Goal: Obtain resource: Download file/media

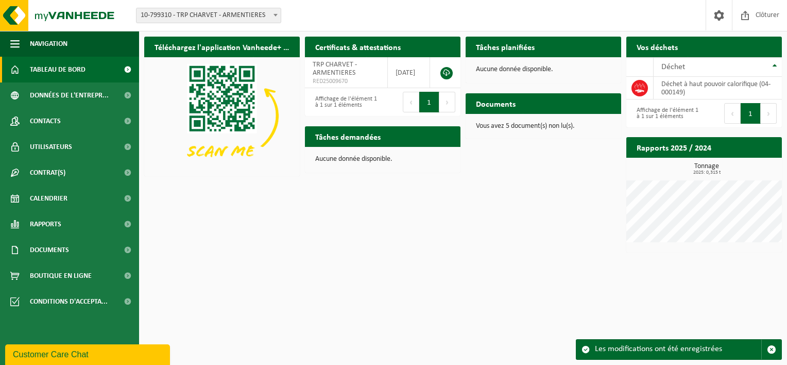
click at [495, 327] on html "Site: 10-799310 - TRP CHARVET - ARMENTIERES 10-799310 - TRP CHARVET - ARMENTIER…" at bounding box center [393, 182] width 787 height 365
click at [60, 118] on span "Contacts" at bounding box center [45, 121] width 31 height 26
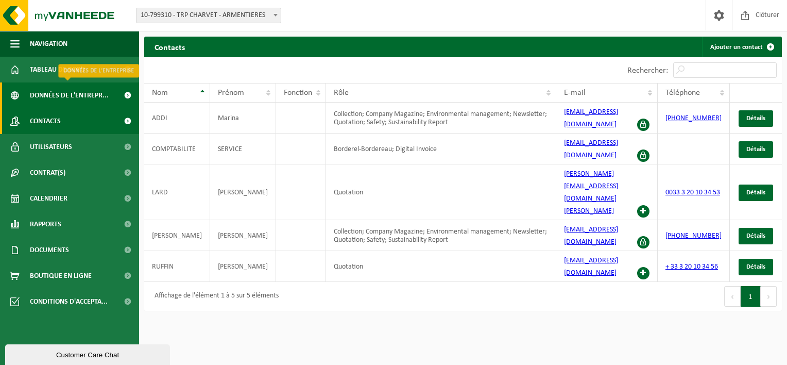
click at [73, 91] on span "Données de l'entrepr..." at bounding box center [69, 95] width 79 height 26
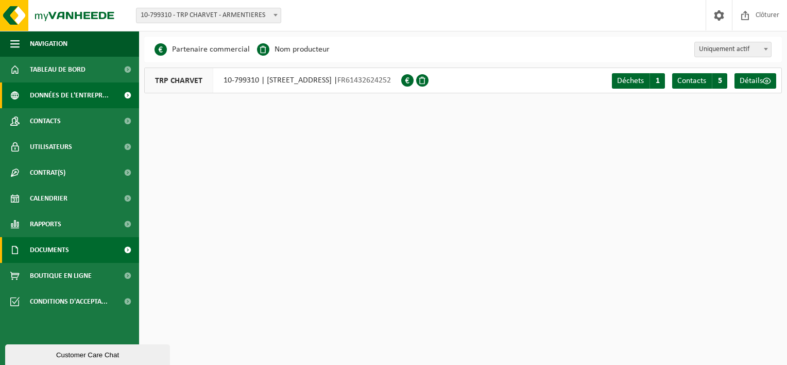
click at [61, 247] on span "Documents" at bounding box center [49, 250] width 39 height 26
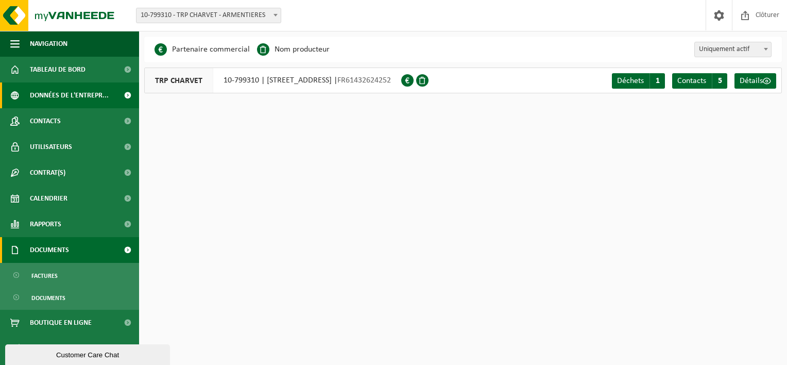
click at [62, 245] on span "Documents" at bounding box center [49, 250] width 39 height 26
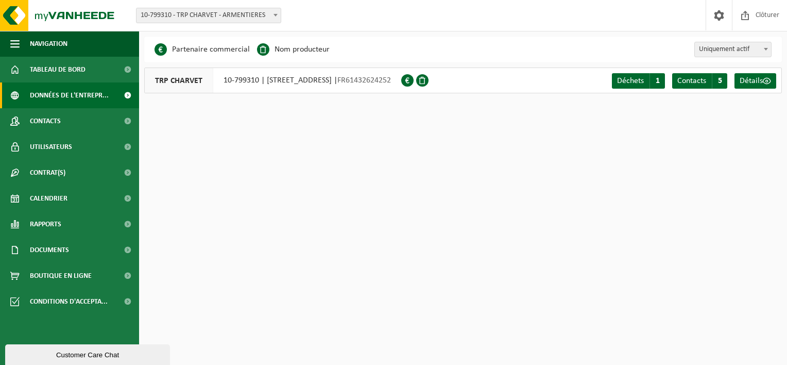
click at [391, 83] on span "FR61432624252" at bounding box center [364, 80] width 54 height 8
click at [643, 81] on span "Déchets" at bounding box center [630, 81] width 27 height 8
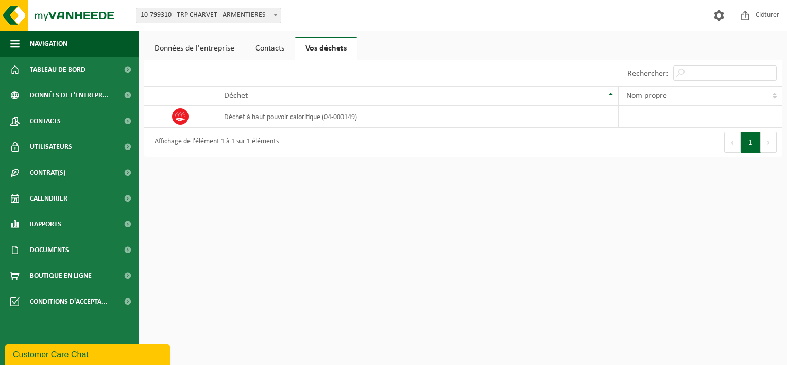
click at [207, 48] on link "Données de l'entreprise" at bounding box center [194, 49] width 100 height 24
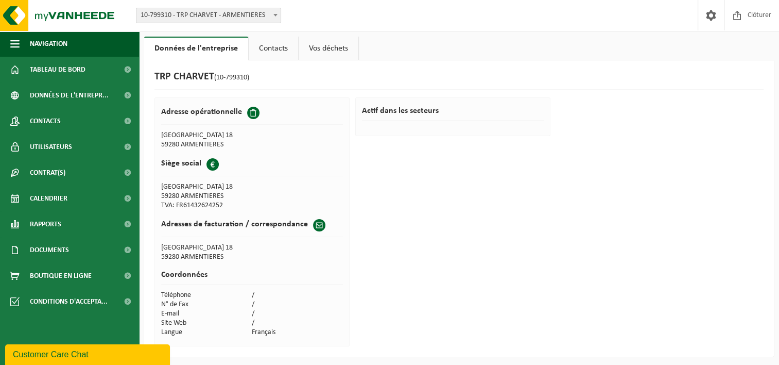
click at [260, 48] on link "Contacts" at bounding box center [273, 49] width 49 height 24
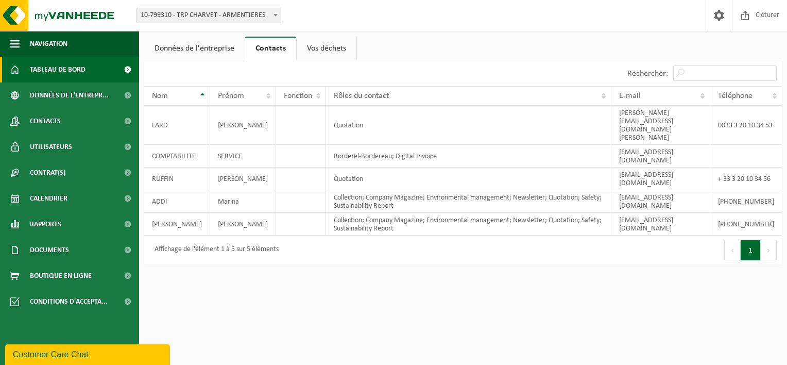
click at [39, 76] on span "Tableau de bord" at bounding box center [58, 70] width 56 height 26
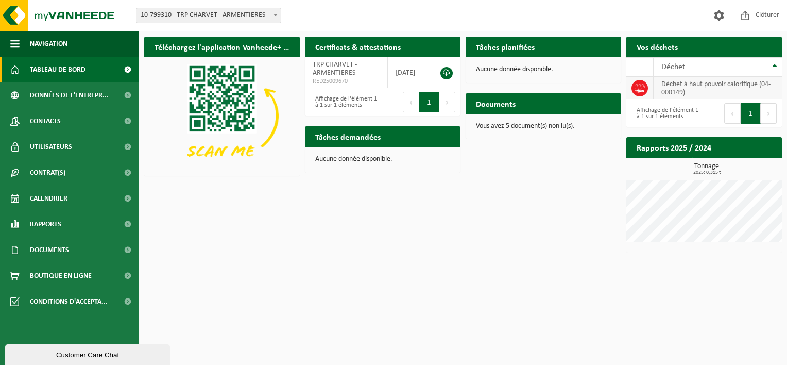
click at [693, 89] on td "déchet à haut pouvoir calorifique (04-000149)" at bounding box center [717, 88] width 128 height 23
drag, startPoint x: 694, startPoint y: 6, endPoint x: 523, endPoint y: 239, distance: 289.1
click at [523, 248] on div "Téléchargez l'application Vanheede+ maintenant! Cachez Certificats & attestatio…" at bounding box center [463, 144] width 643 height 226
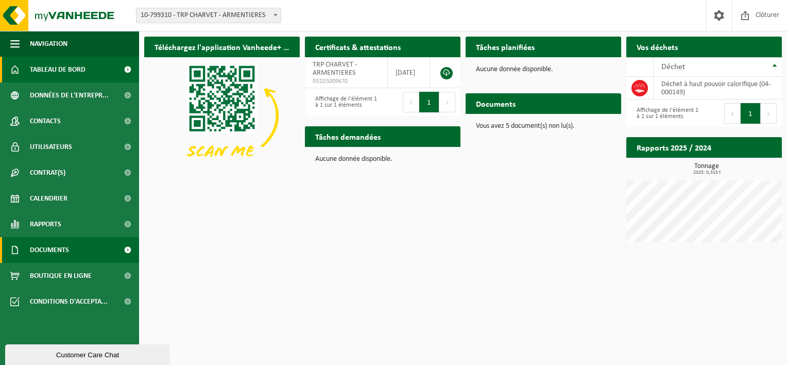
click at [65, 246] on span "Documents" at bounding box center [49, 250] width 39 height 26
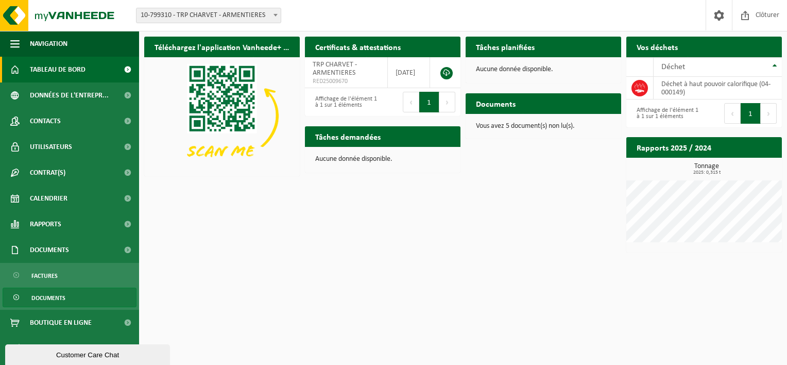
click at [45, 296] on span "Documents" at bounding box center [48, 298] width 34 height 20
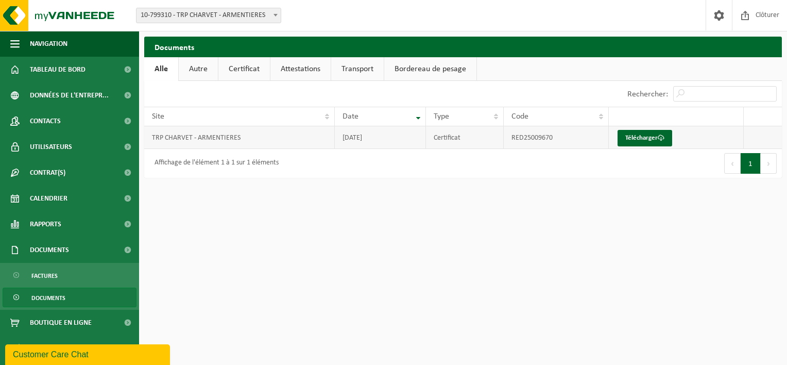
click at [534, 137] on td "RED25009670" at bounding box center [556, 137] width 105 height 23
click at [625, 139] on link "Télécharger" at bounding box center [644, 138] width 55 height 16
click at [198, 70] on link "Autre" at bounding box center [198, 69] width 39 height 24
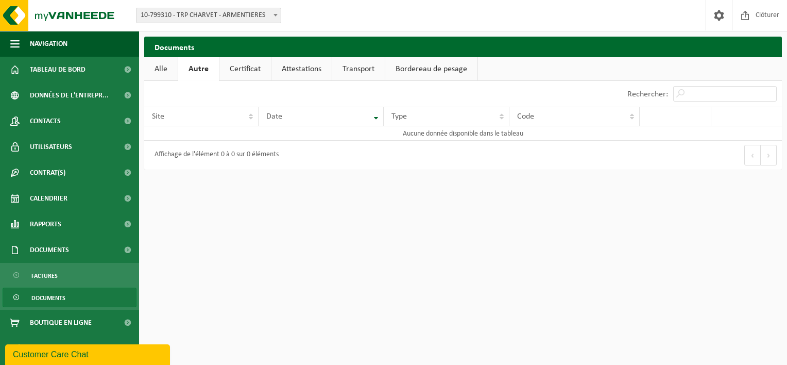
click at [245, 68] on link "Certificat" at bounding box center [244, 69] width 51 height 24
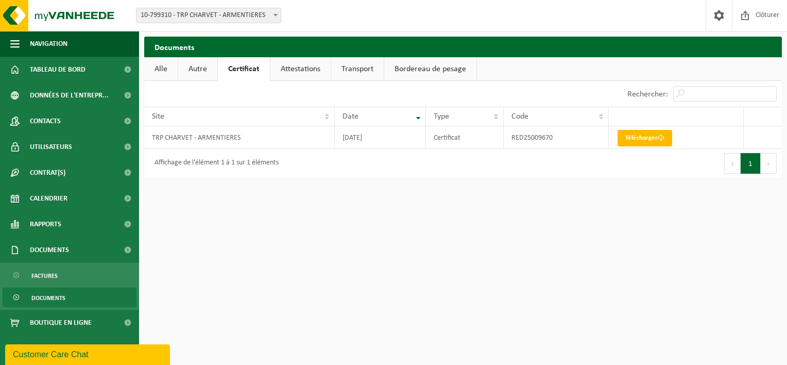
click at [302, 70] on link "Attestations" at bounding box center [300, 69] width 60 height 24
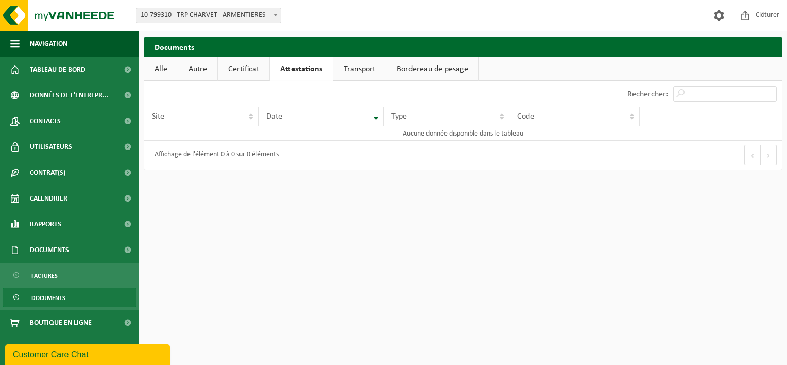
click at [349, 68] on link "Transport" at bounding box center [359, 69] width 53 height 24
click at [431, 67] on link "Bordereau de pesage" at bounding box center [432, 69] width 92 height 24
click at [58, 291] on span "Documents" at bounding box center [48, 298] width 34 height 20
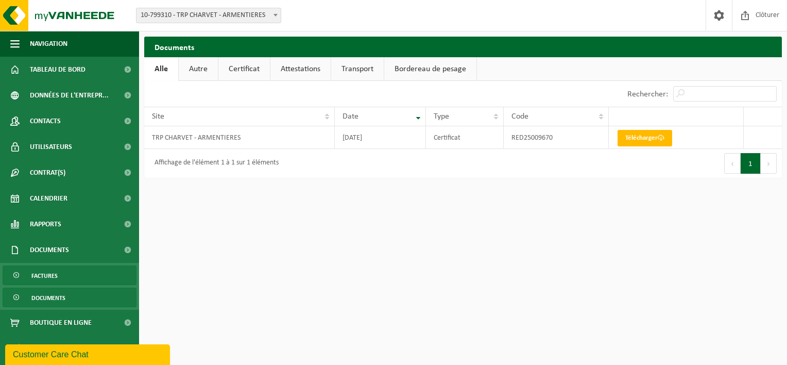
click at [62, 273] on link "Factures" at bounding box center [70, 275] width 134 height 20
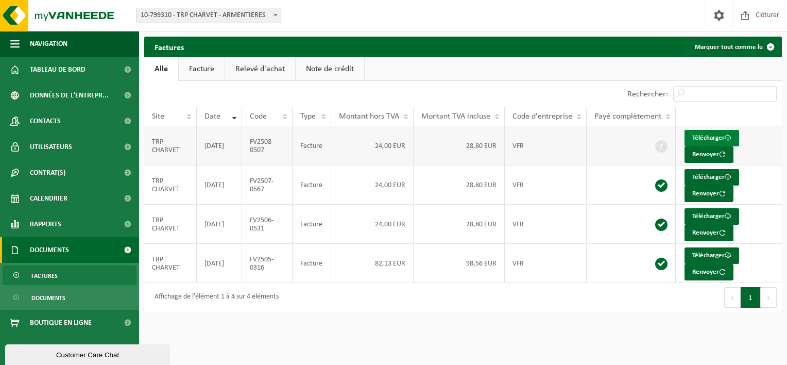
click at [731, 136] on span at bounding box center [727, 137] width 7 height 7
click at [729, 177] on span at bounding box center [727, 177] width 7 height 7
click at [727, 215] on span at bounding box center [727, 216] width 7 height 7
click at [730, 253] on span at bounding box center [727, 255] width 7 height 7
drag, startPoint x: 635, startPoint y: 349, endPoint x: 638, endPoint y: 342, distance: 7.4
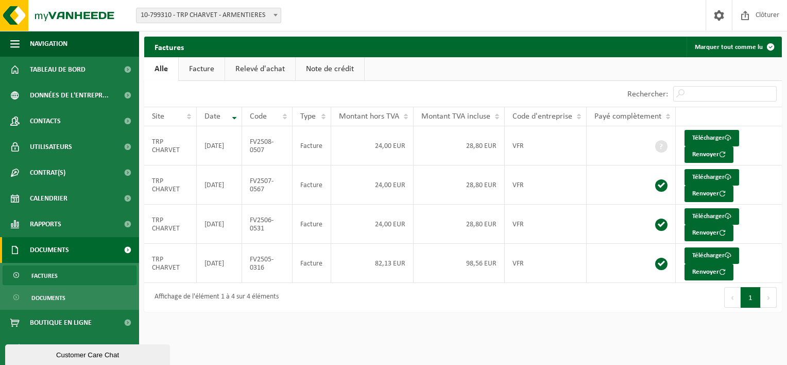
click at [635, 349] on html "Site: 10-799310 - TRP CHARVET - ARMENTIERES 10-799310 - TRP CHARVET - ARMENTIER…" at bounding box center [393, 182] width 787 height 365
click at [36, 74] on span "Tableau de bord" at bounding box center [58, 70] width 56 height 26
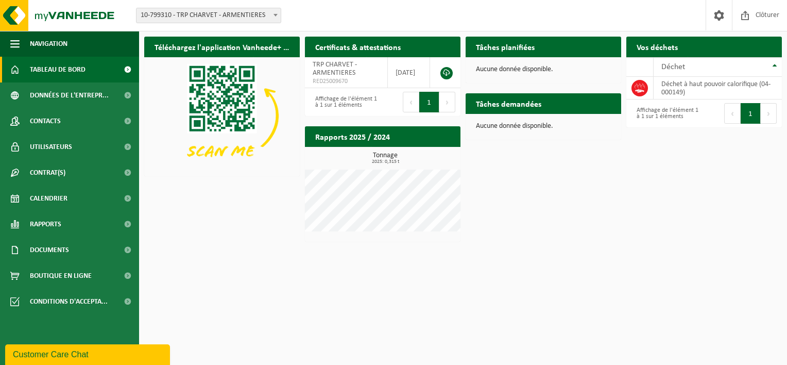
click at [354, 101] on div "Affichage de l'élément 1 à 1 sur 1 éléments" at bounding box center [343, 102] width 67 height 23
click at [692, 89] on td "déchet à haut pouvoir calorifique (04-000149)" at bounding box center [717, 88] width 128 height 23
click at [390, 159] on span "2025: 0,315 t" at bounding box center [385, 161] width 150 height 5
click at [369, 137] on h2 "Rapports 2025 / 2024" at bounding box center [352, 136] width 95 height 20
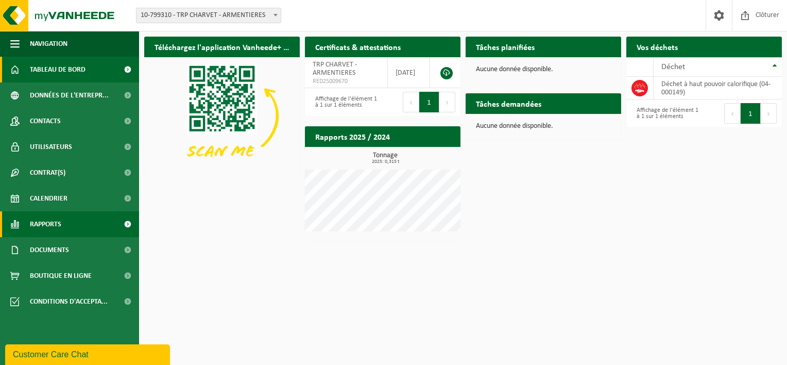
click at [56, 222] on span "Rapports" at bounding box center [45, 224] width 31 height 26
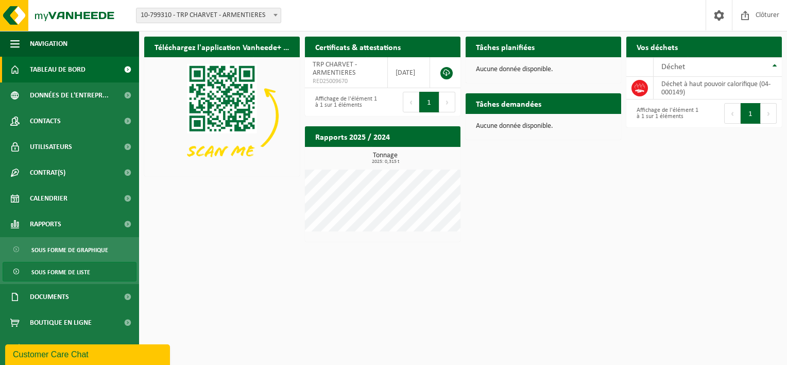
click at [78, 269] on span "Sous forme de liste" at bounding box center [60, 272] width 59 height 20
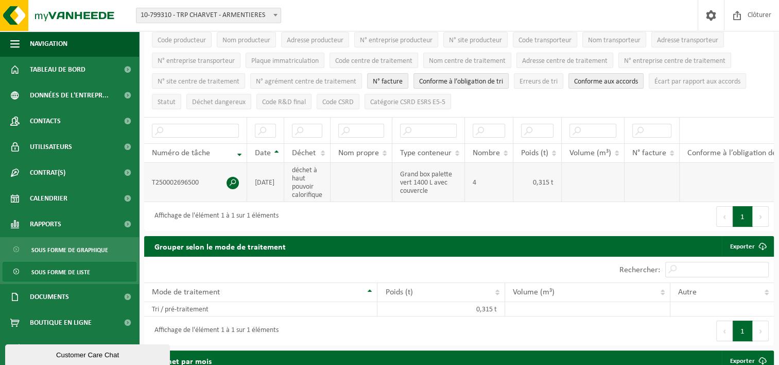
scroll to position [103, 0]
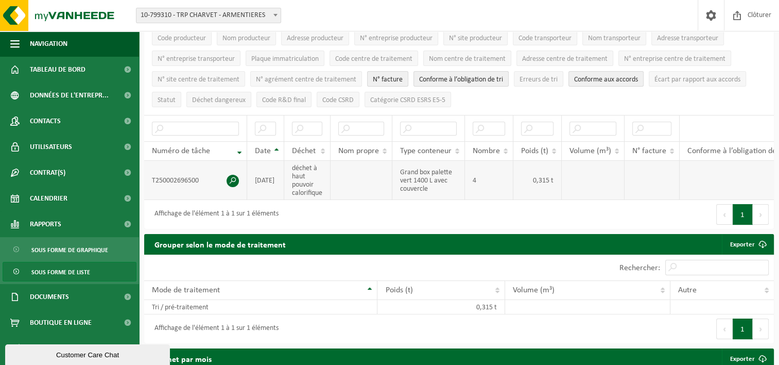
click at [231, 177] on span at bounding box center [233, 181] width 12 height 12
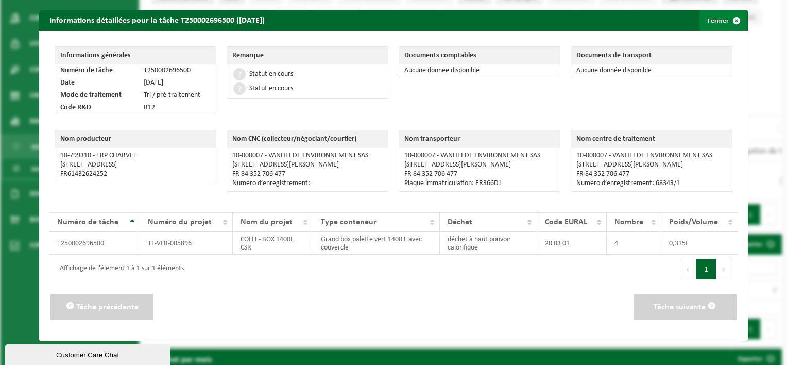
click at [726, 19] on span "button" at bounding box center [736, 20] width 21 height 21
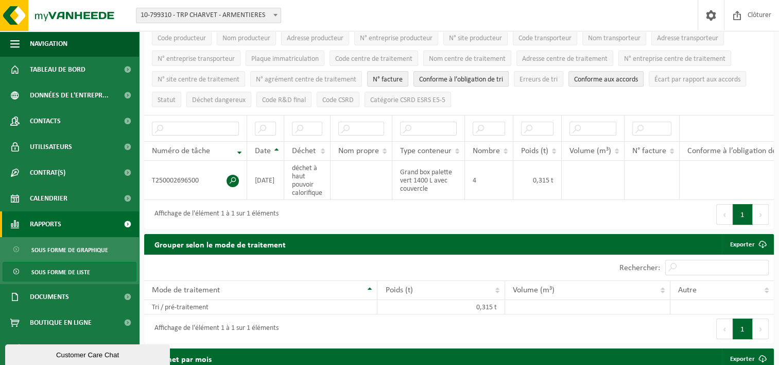
click at [48, 223] on span "Rapports" at bounding box center [45, 224] width 31 height 26
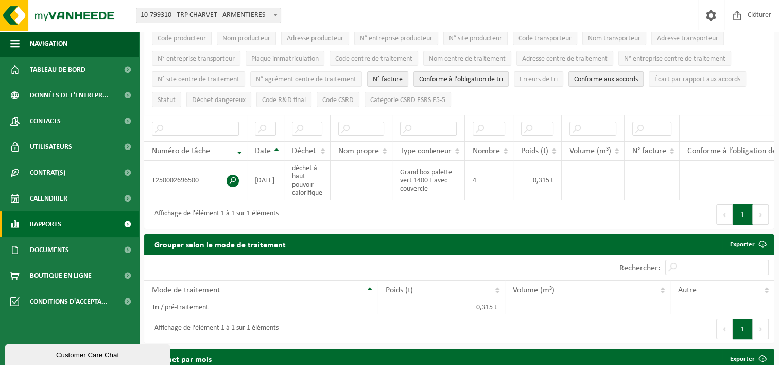
click at [69, 225] on link "Rapports" at bounding box center [69, 224] width 139 height 26
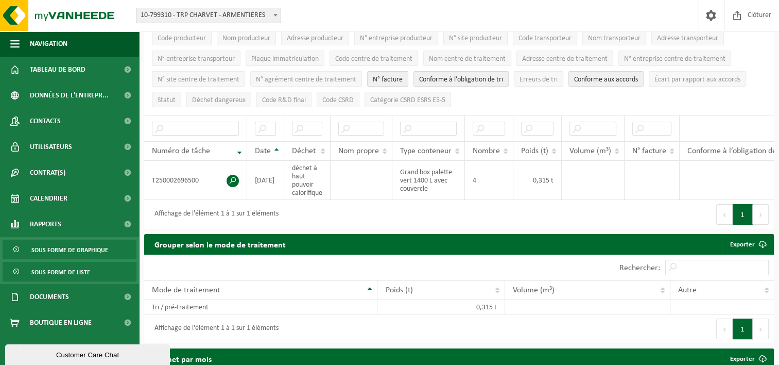
click at [89, 247] on span "Sous forme de graphique" at bounding box center [69, 250] width 77 height 20
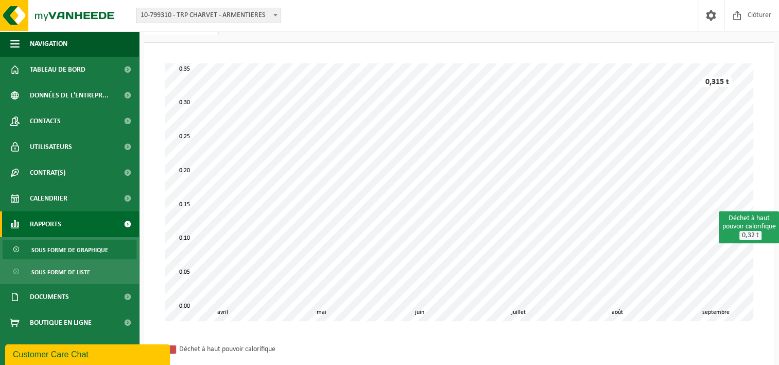
scroll to position [103, 0]
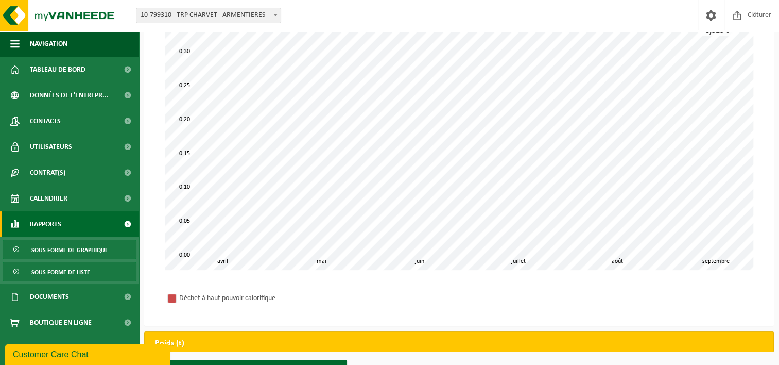
click at [64, 278] on span "Sous forme de liste" at bounding box center [60, 272] width 59 height 20
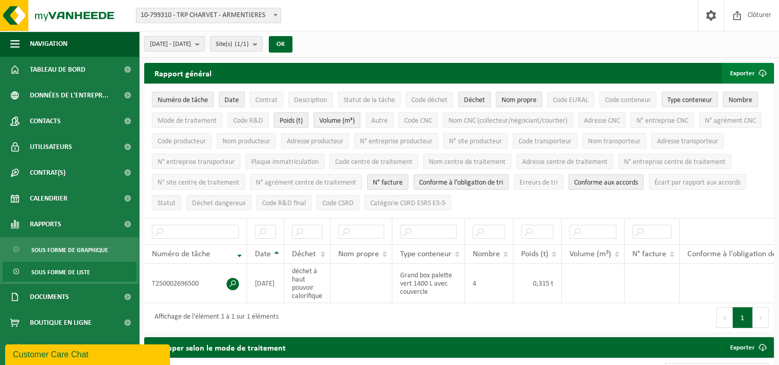
click at [750, 76] on button "Exporter" at bounding box center [747, 73] width 51 height 21
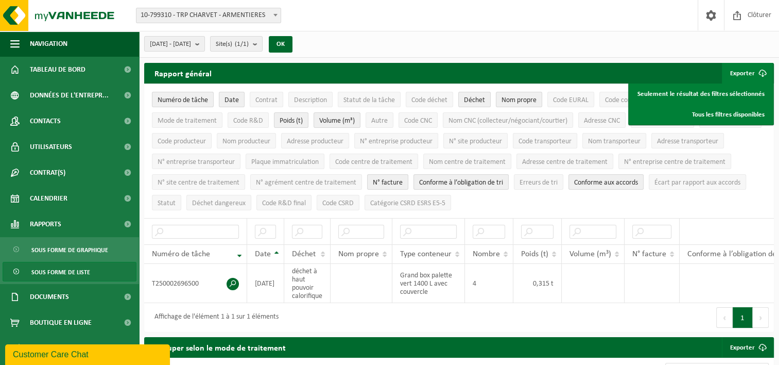
click at [622, 39] on div "2025-04-01 - 2025-09-24 Mois actuel Mois précédent Les 6 derniers mois Année ac…" at bounding box center [459, 44] width 640 height 27
click at [743, 67] on button "Exporter" at bounding box center [747, 73] width 51 height 21
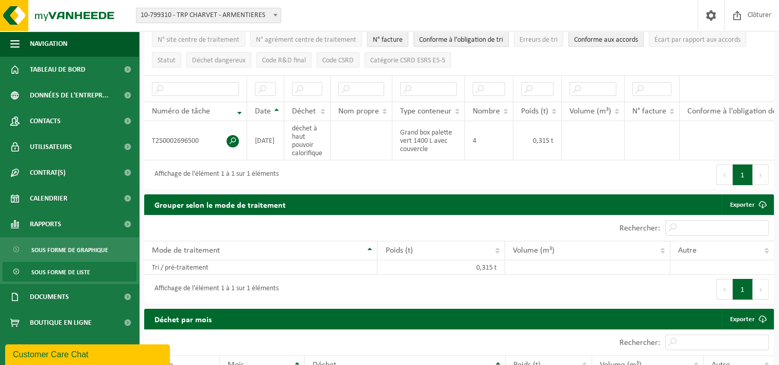
scroll to position [154, 0]
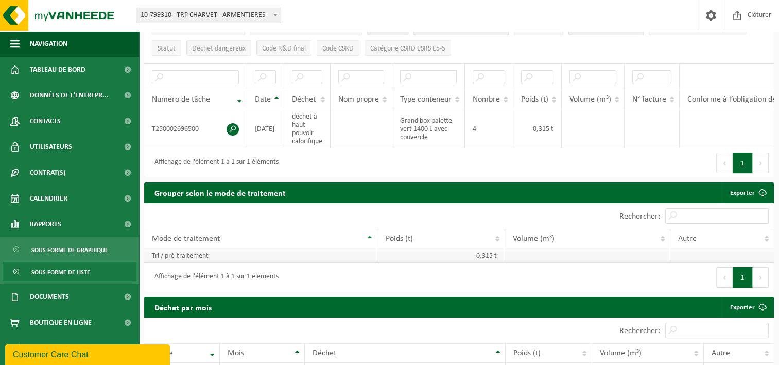
click at [231, 260] on td "Tri / pré-traitement" at bounding box center [260, 255] width 233 height 14
click at [427, 256] on td "0,315 t" at bounding box center [441, 255] width 128 height 14
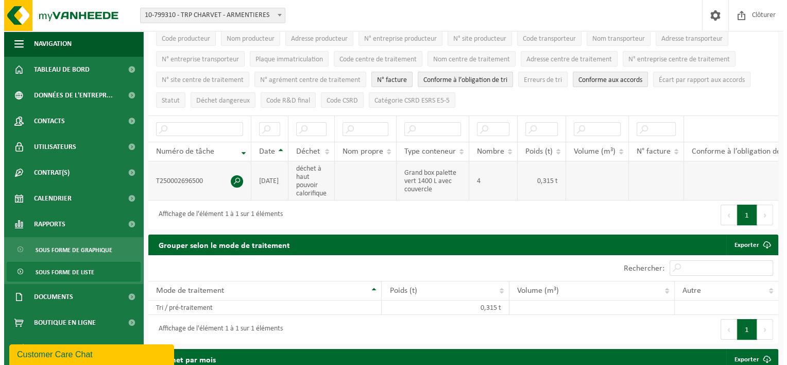
scroll to position [103, 0]
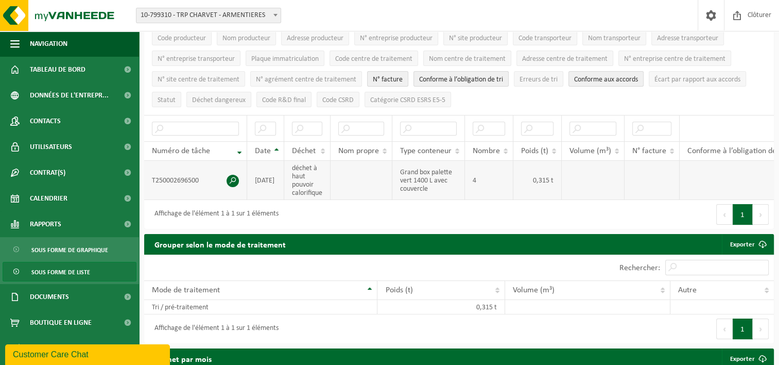
click at [230, 175] on span at bounding box center [233, 181] width 12 height 12
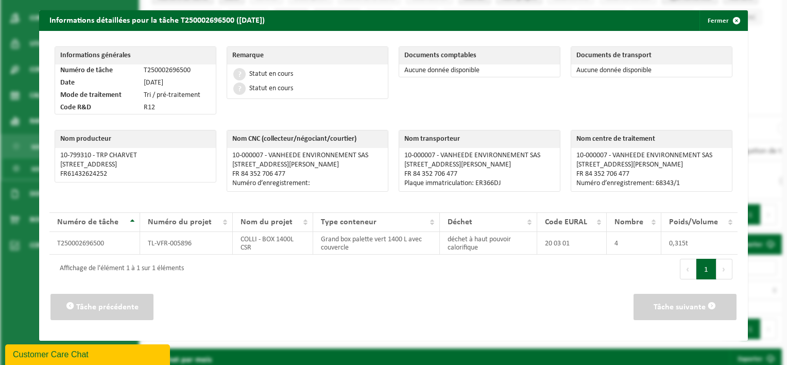
drag, startPoint x: 554, startPoint y: 22, endPoint x: 515, endPoint y: 14, distance: 39.4
click at [515, 14] on div "Informations détaillées pour la tâche T250002696500 (16-09-2025) Fermer" at bounding box center [393, 20] width 708 height 21
